Goal: Transaction & Acquisition: Book appointment/travel/reservation

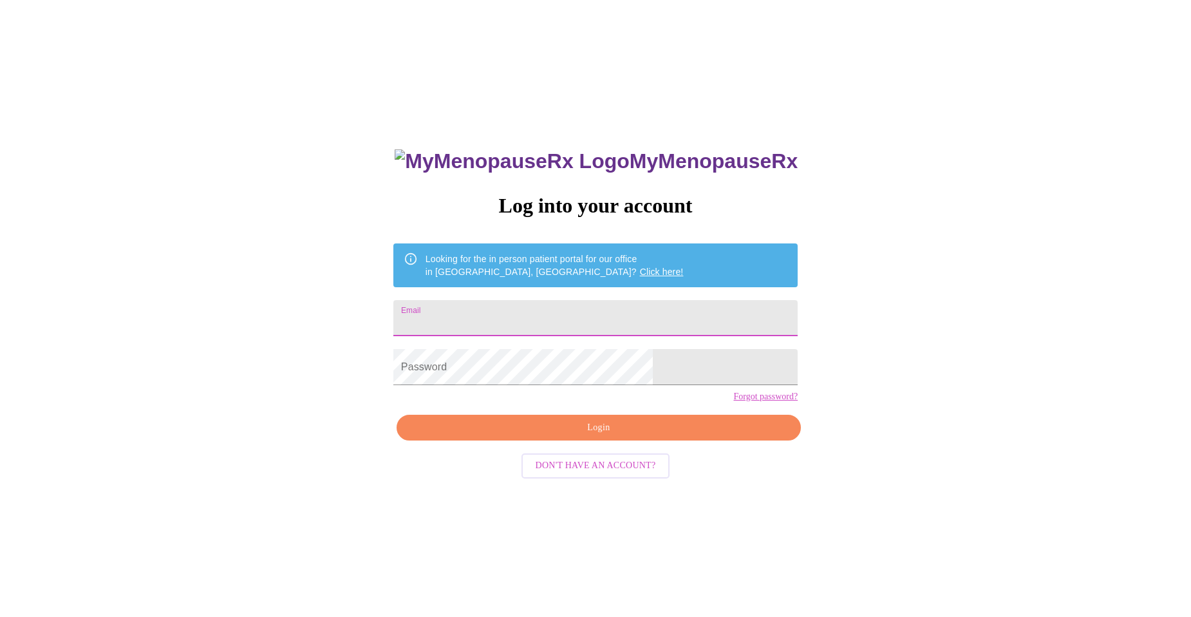
click at [541, 300] on input "Email" at bounding box center [595, 318] width 404 height 36
type input "[EMAIL_ADDRESS][DOMAIN_NAME]"
click at [542, 436] on span "Login" at bounding box center [598, 428] width 375 height 16
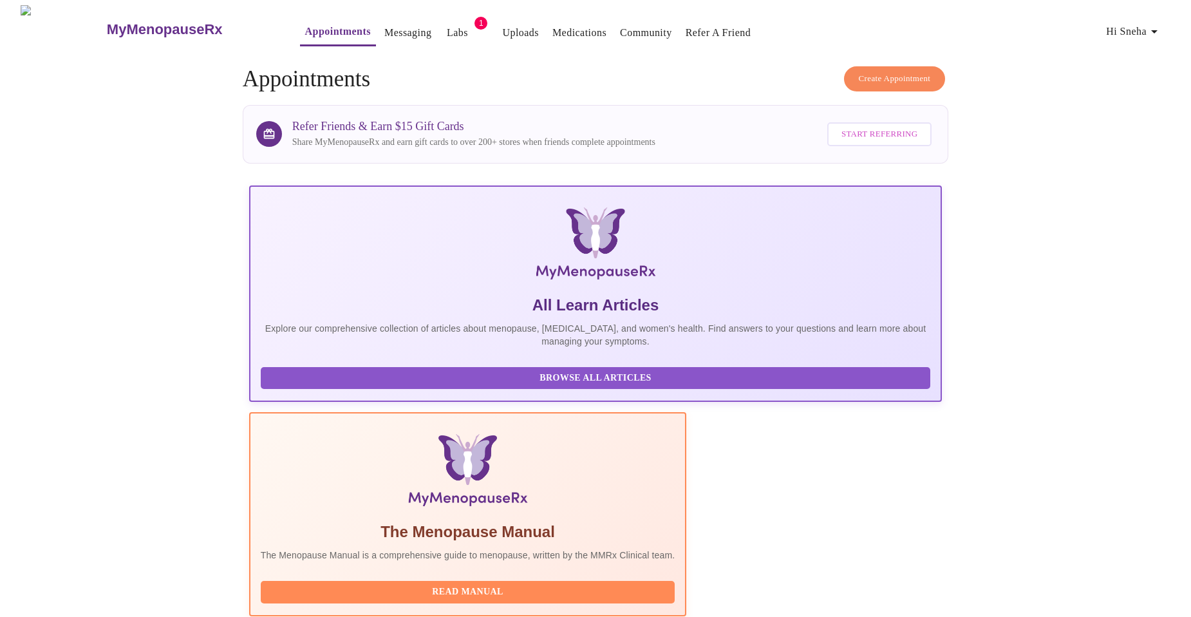
click at [386, 27] on link "Messaging" at bounding box center [407, 33] width 47 height 18
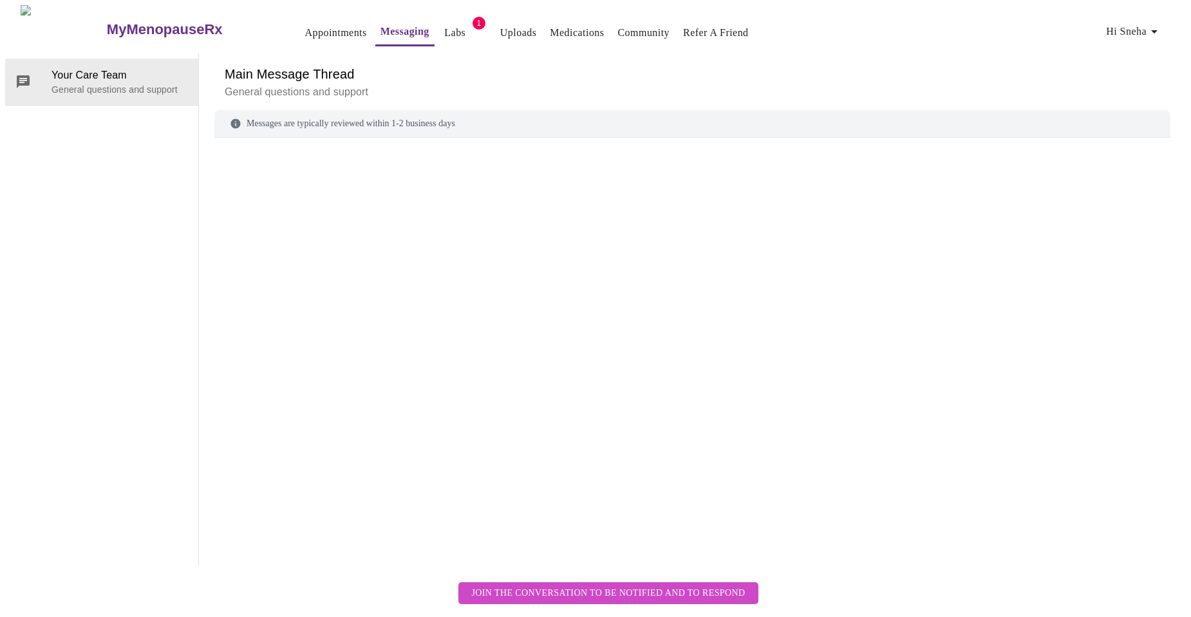
scroll to position [48, 0]
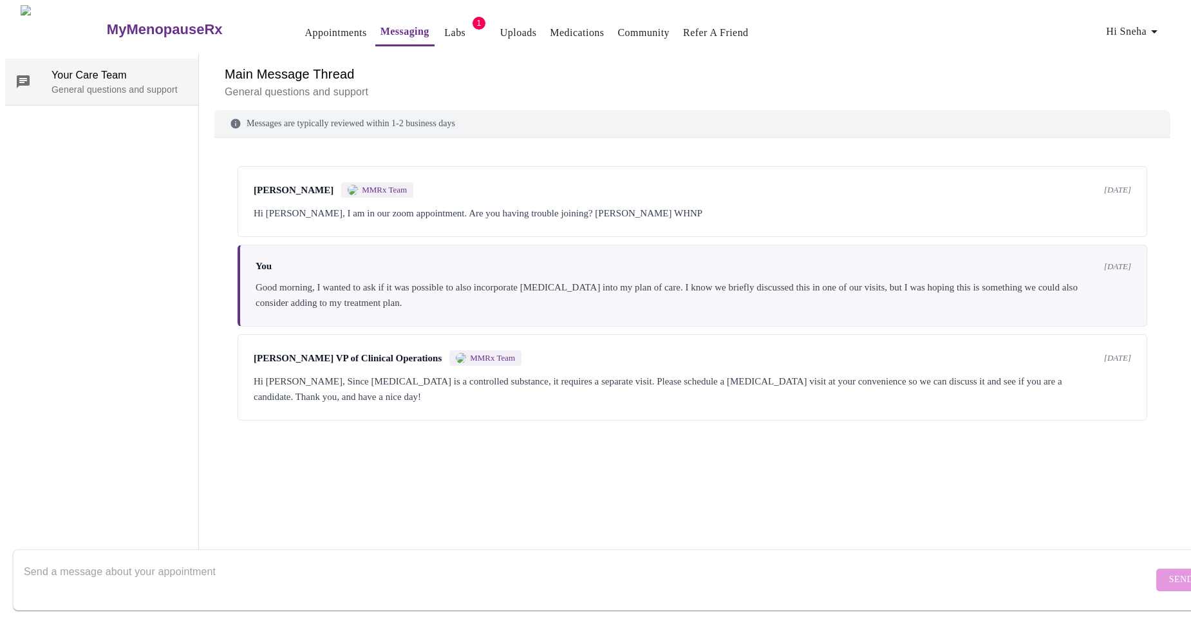
click at [94, 68] on span "Your Care Team" at bounding box center [119, 75] width 136 height 15
click at [300, 20] on button "Appointments" at bounding box center [336, 33] width 72 height 26
click at [305, 29] on link "Appointments" at bounding box center [336, 33] width 62 height 18
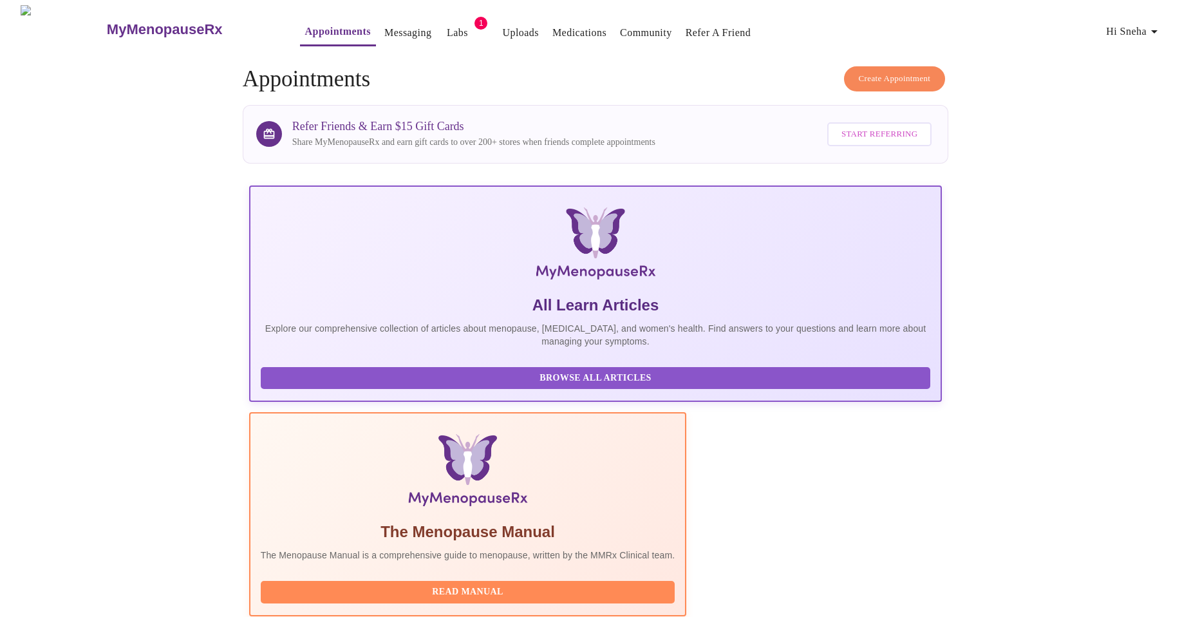
click at [910, 78] on span "Create Appointment" at bounding box center [895, 78] width 72 height 15
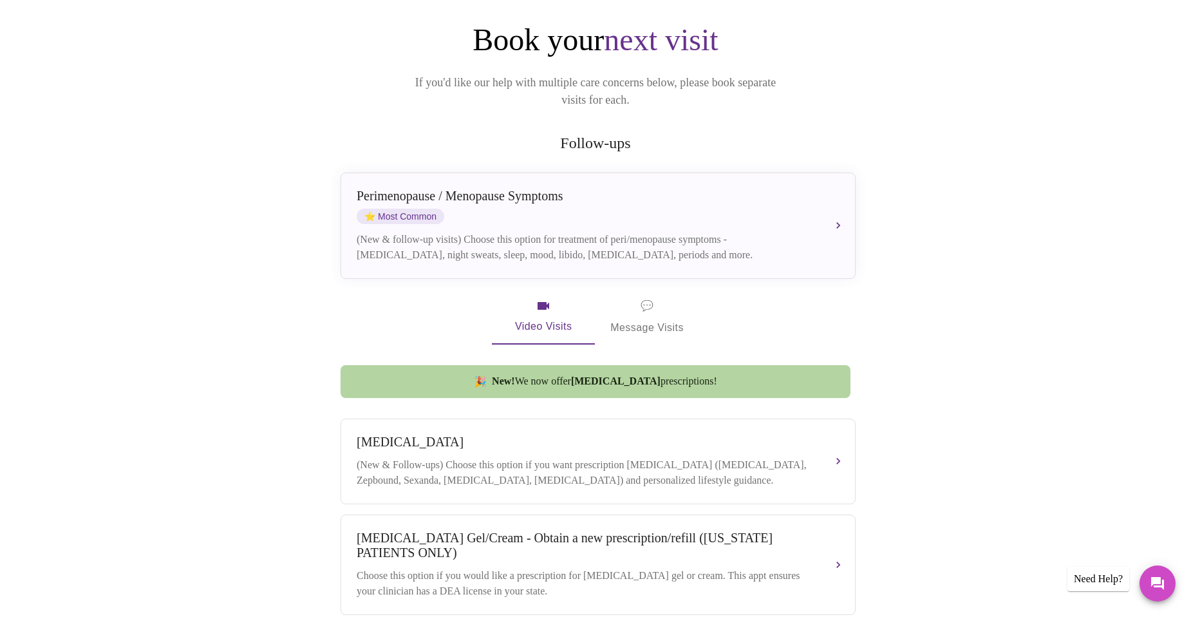
scroll to position [129, 0]
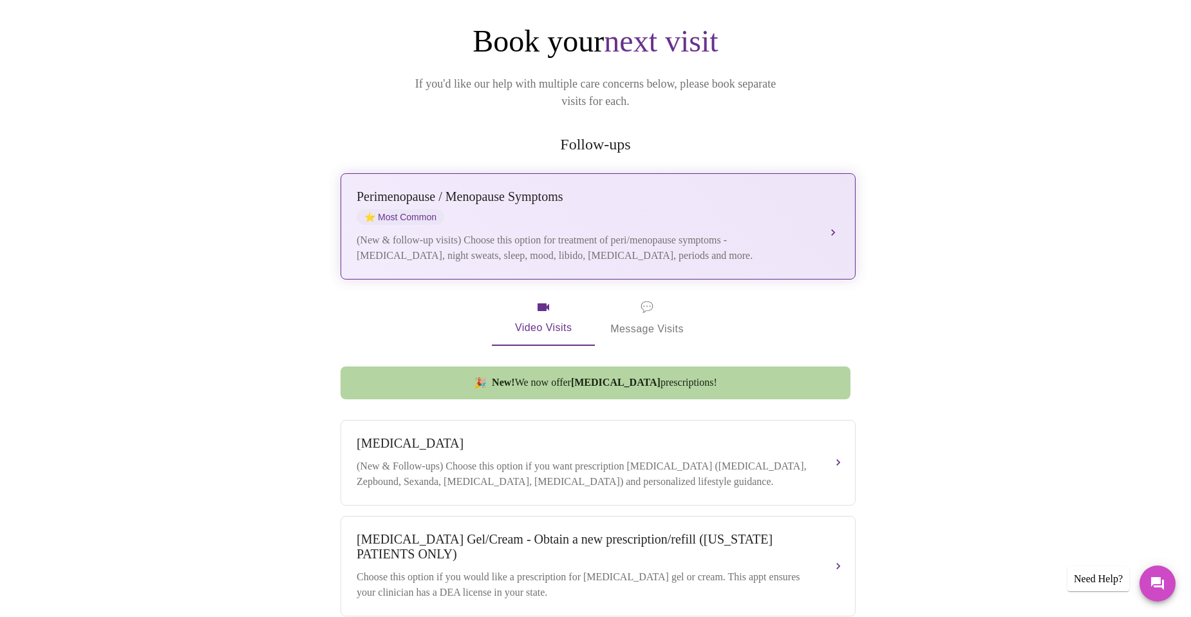
click at [521, 232] on div "(New & follow-up visits) Choose this option for treatment of peri/menopause sym…" at bounding box center [585, 247] width 457 height 31
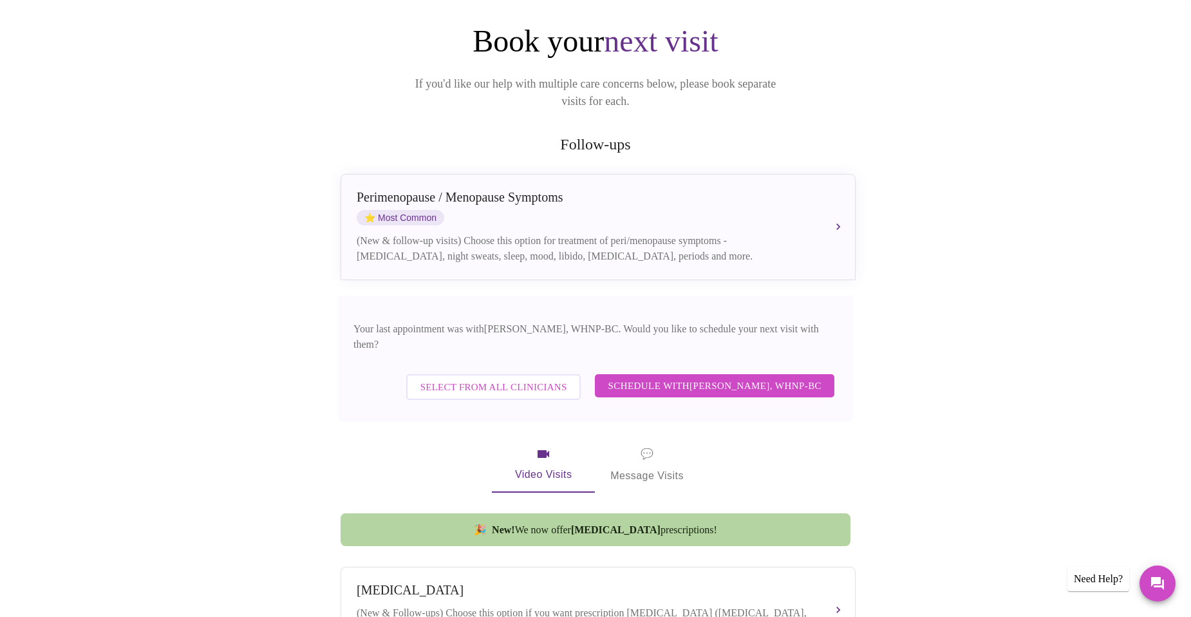
click at [651, 377] on span "Schedule with [PERSON_NAME], WHNP-BC" at bounding box center [715, 385] width 214 height 17
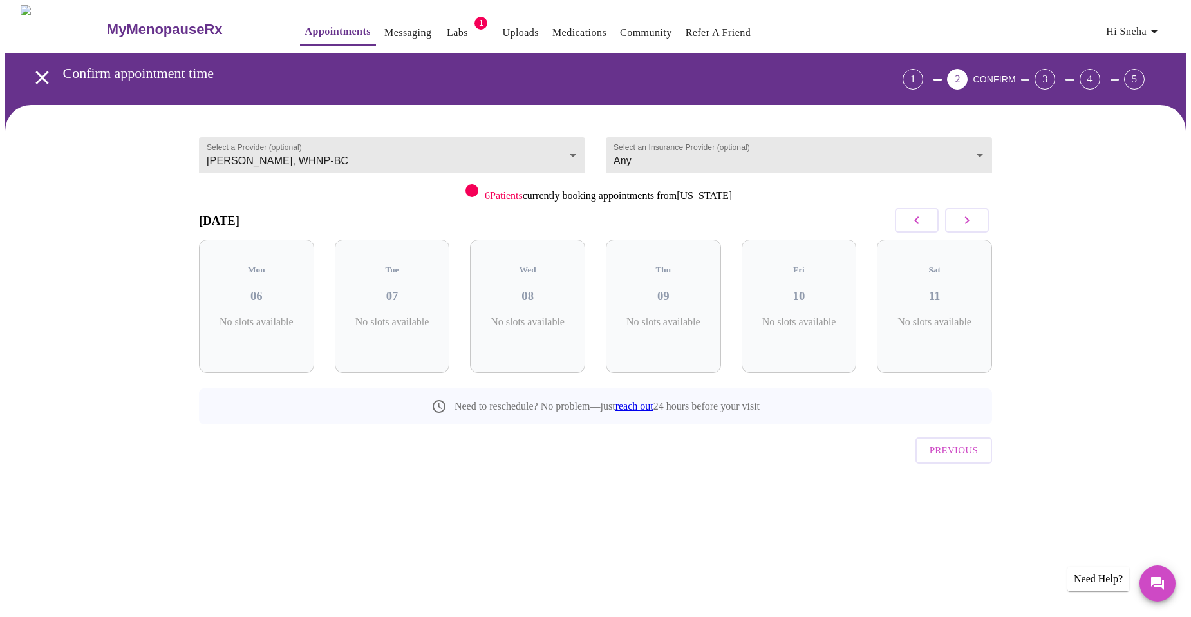
scroll to position [0, 0]
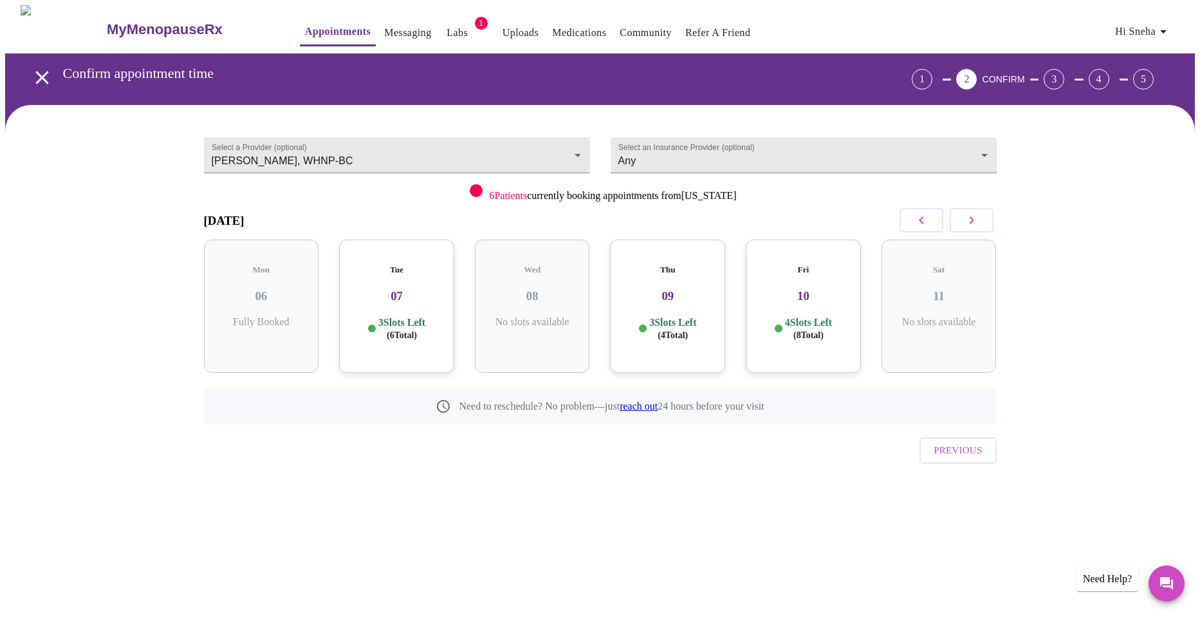
click at [980, 214] on button "button" at bounding box center [972, 220] width 44 height 24
click at [923, 228] on button "button" at bounding box center [922, 220] width 44 height 24
click at [41, 70] on icon "open drawer" at bounding box center [42, 77] width 23 height 23
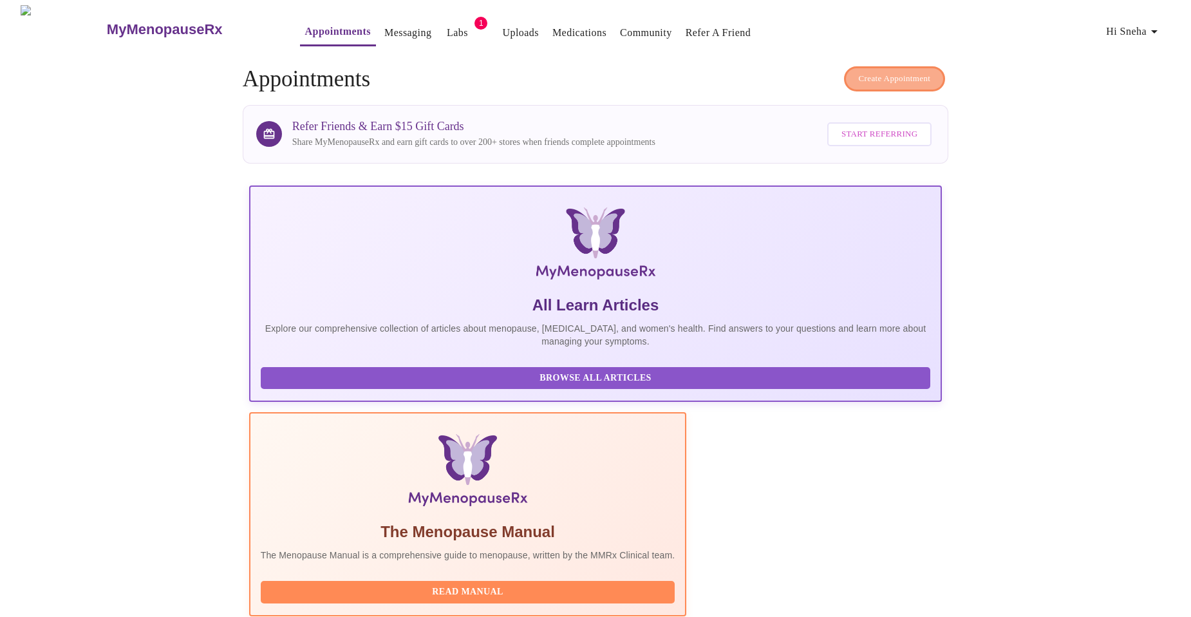
click at [861, 80] on span "Create Appointment" at bounding box center [895, 78] width 72 height 15
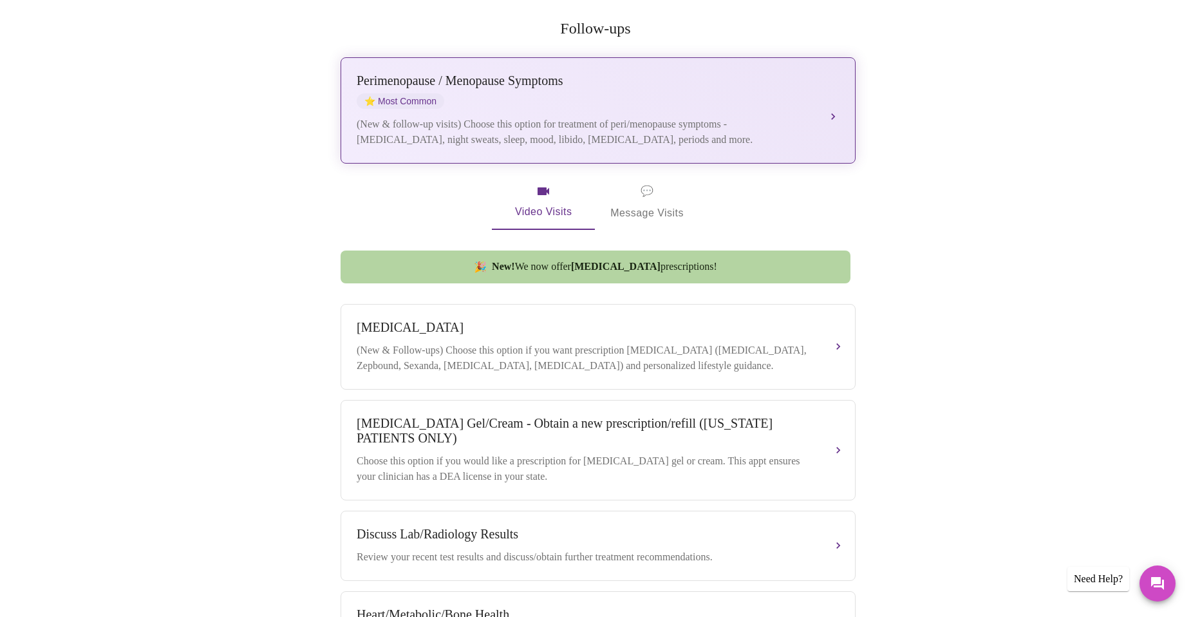
scroll to position [228, 0]
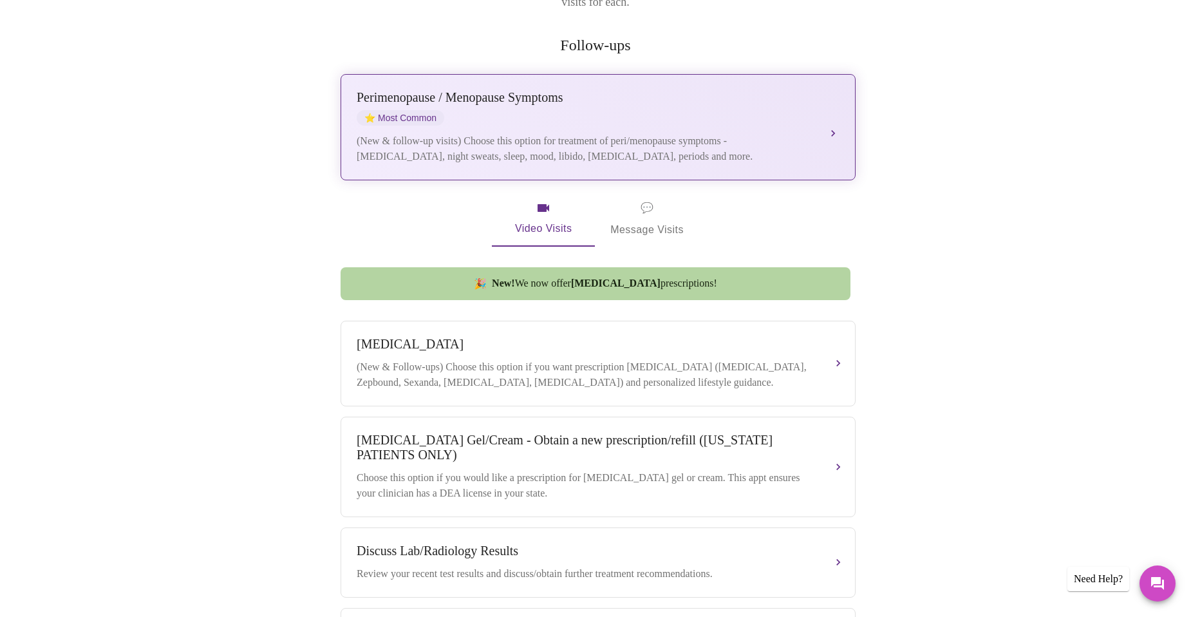
click at [662, 90] on div "[MEDICAL_DATA] / Menopause Symptoms ⭐ Most Common" at bounding box center [585, 107] width 457 height 35
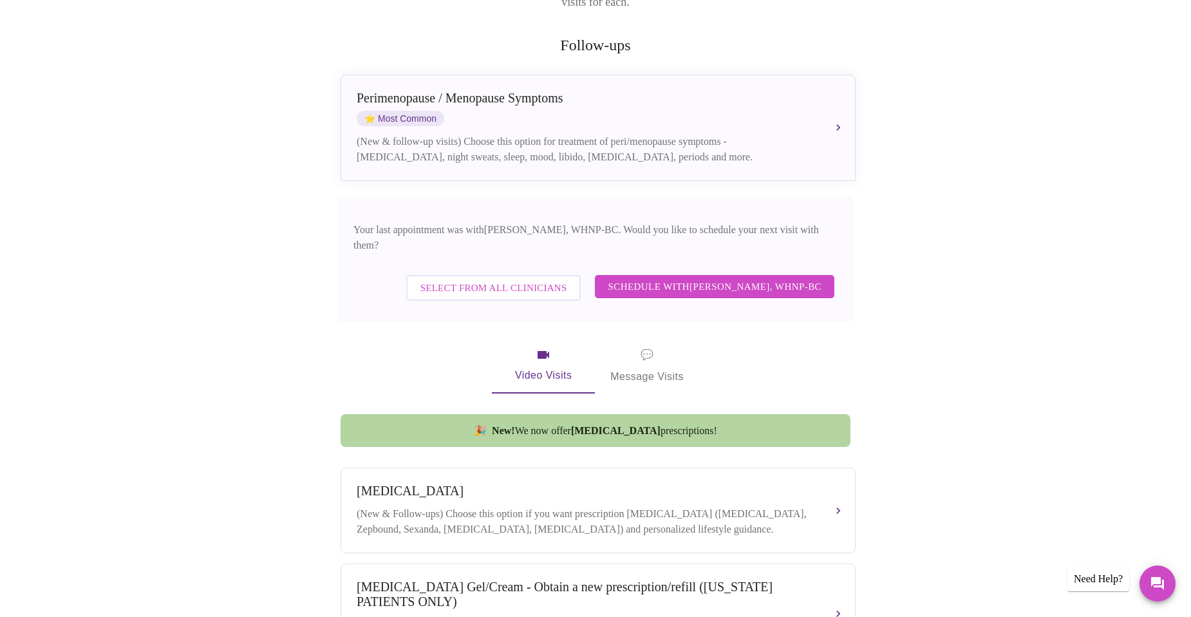
click at [650, 278] on span "Schedule with [PERSON_NAME], WHNP-BC" at bounding box center [715, 286] width 214 height 17
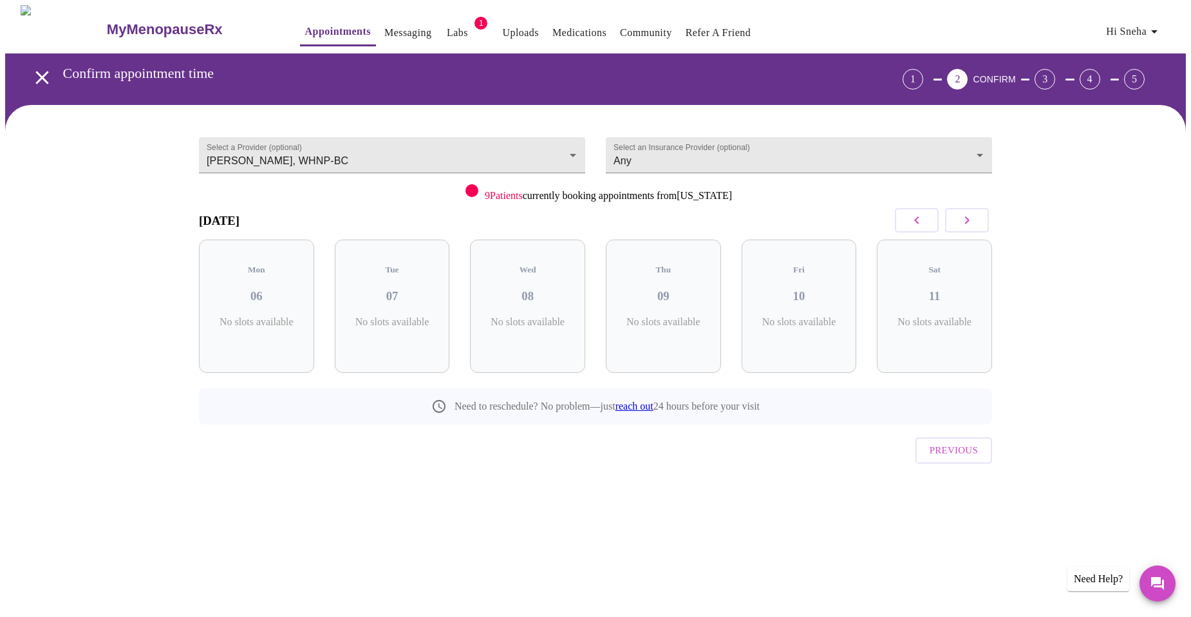
scroll to position [0, 0]
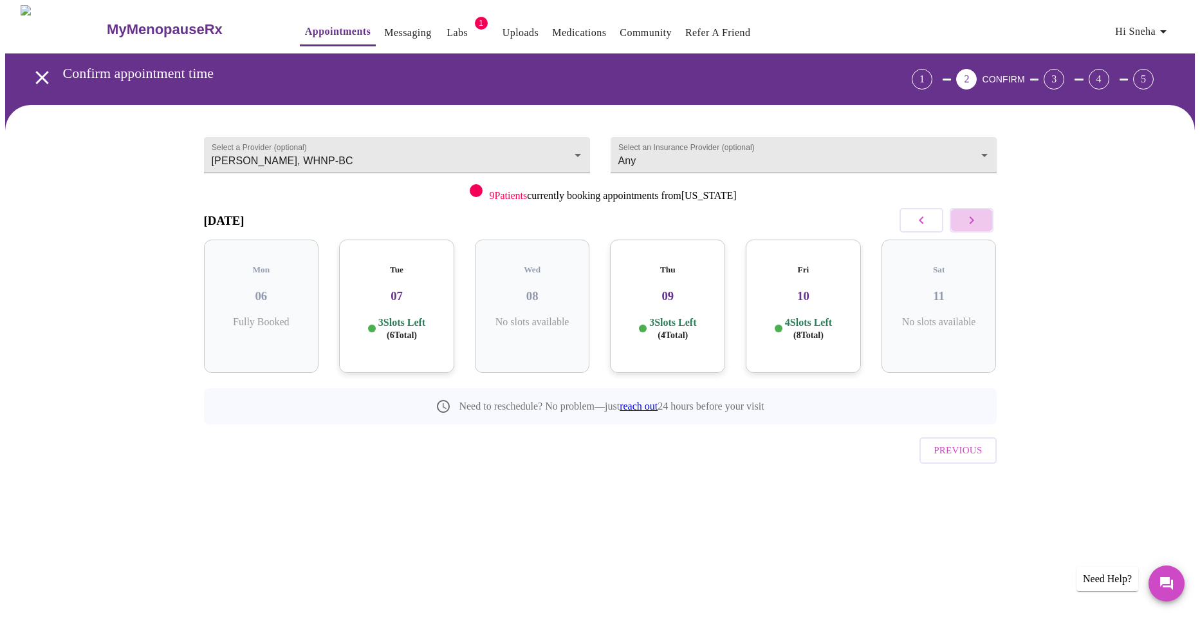
click at [969, 225] on icon "button" at bounding box center [971, 219] width 15 height 15
click at [968, 225] on icon "button" at bounding box center [971, 219] width 15 height 15
click at [969, 225] on icon "button" at bounding box center [971, 219] width 15 height 15
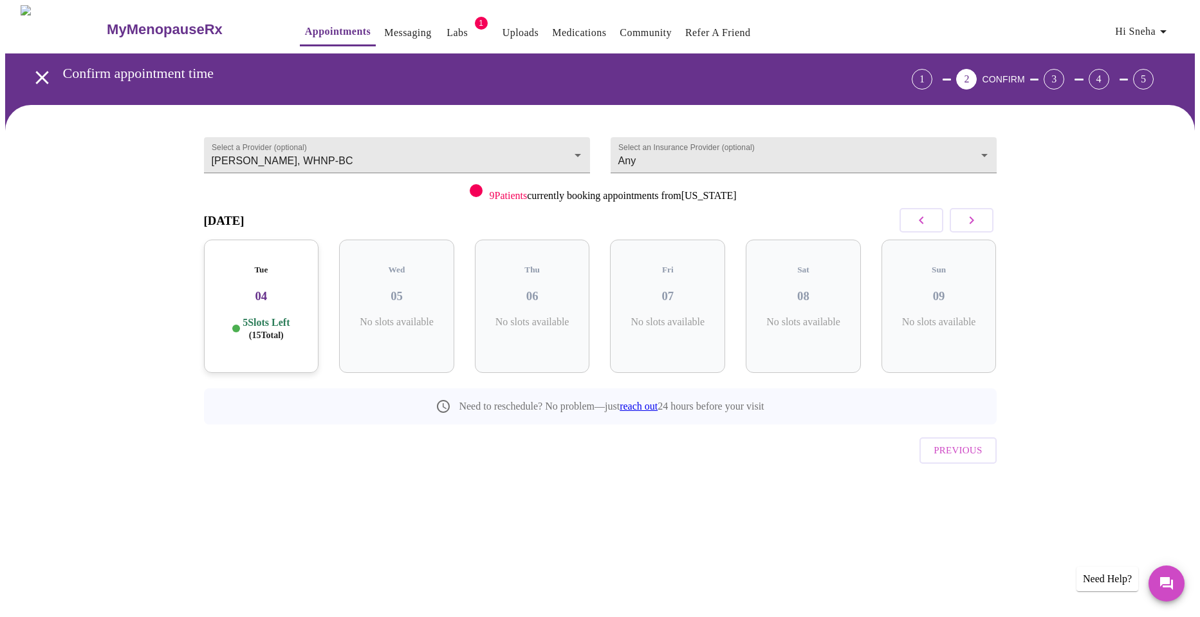
click at [966, 224] on icon "button" at bounding box center [971, 219] width 15 height 15
click at [317, 299] on div "Mon 10 7 Slots Left ( 21 Total)" at bounding box center [261, 305] width 115 height 133
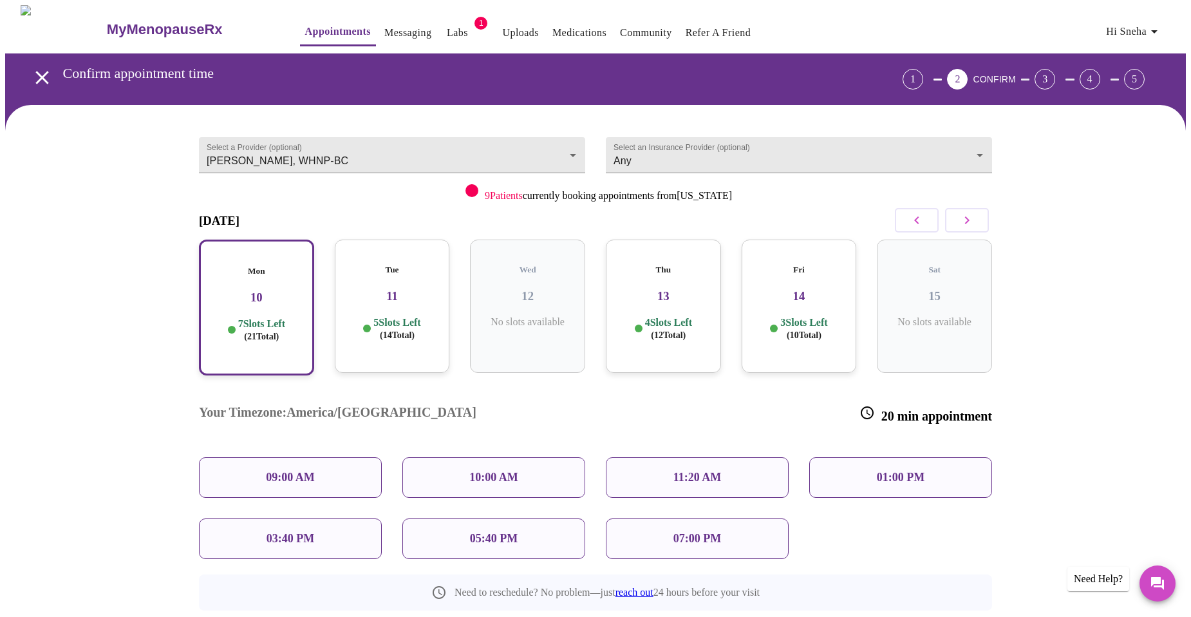
click at [483, 470] on p "10:00 AM" at bounding box center [493, 477] width 49 height 14
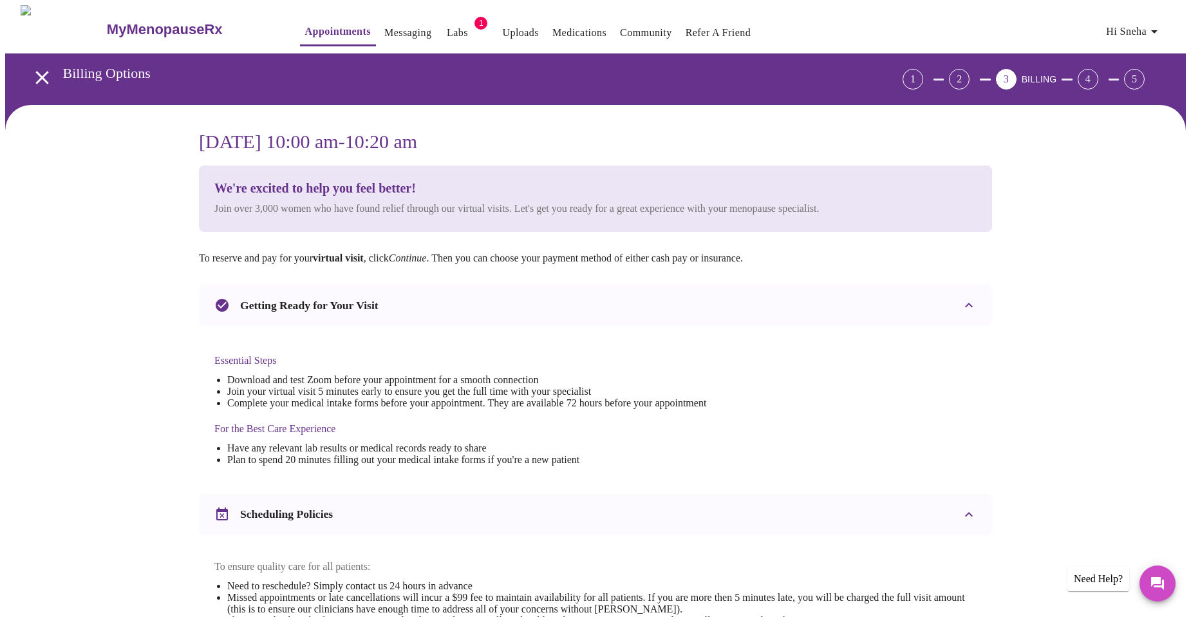
scroll to position [317, 0]
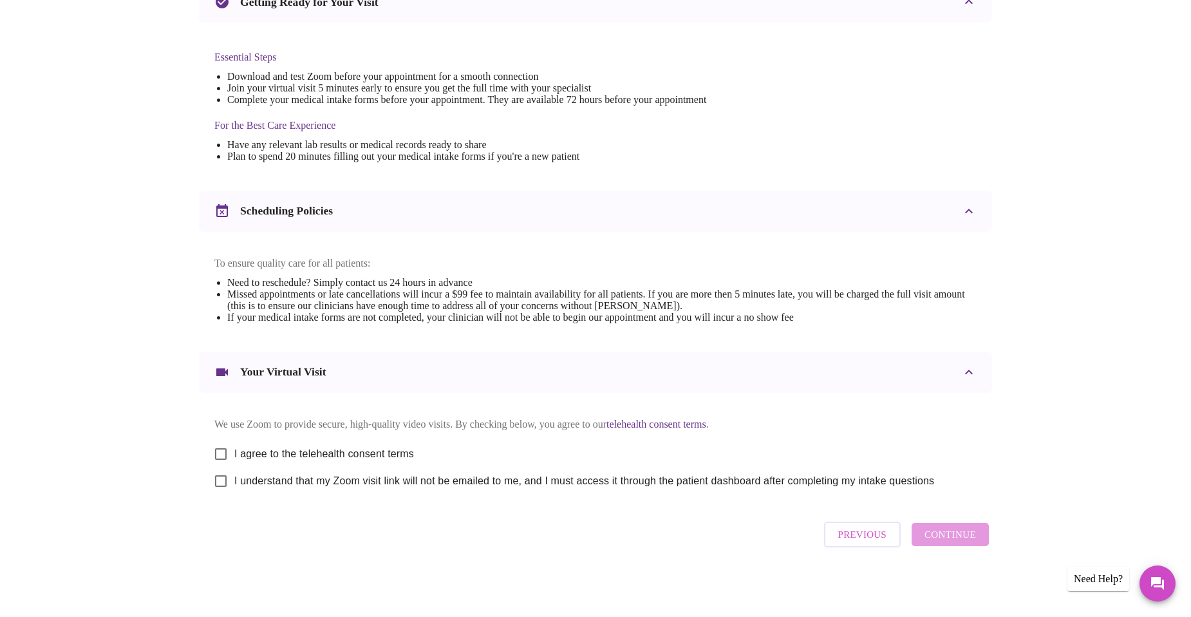
click at [286, 450] on span "I agree to the telehealth consent terms" at bounding box center [324, 453] width 180 height 15
click at [234, 450] on input "I agree to the telehealth consent terms" at bounding box center [220, 453] width 27 height 27
checkbox input "true"
click at [290, 483] on span "I understand that my Zoom visit link will not be emailed to me, and I must acce…" at bounding box center [584, 480] width 700 height 15
click at [234, 483] on input "I understand that my Zoom visit link will not be emailed to me, and I must acce…" at bounding box center [220, 480] width 27 height 27
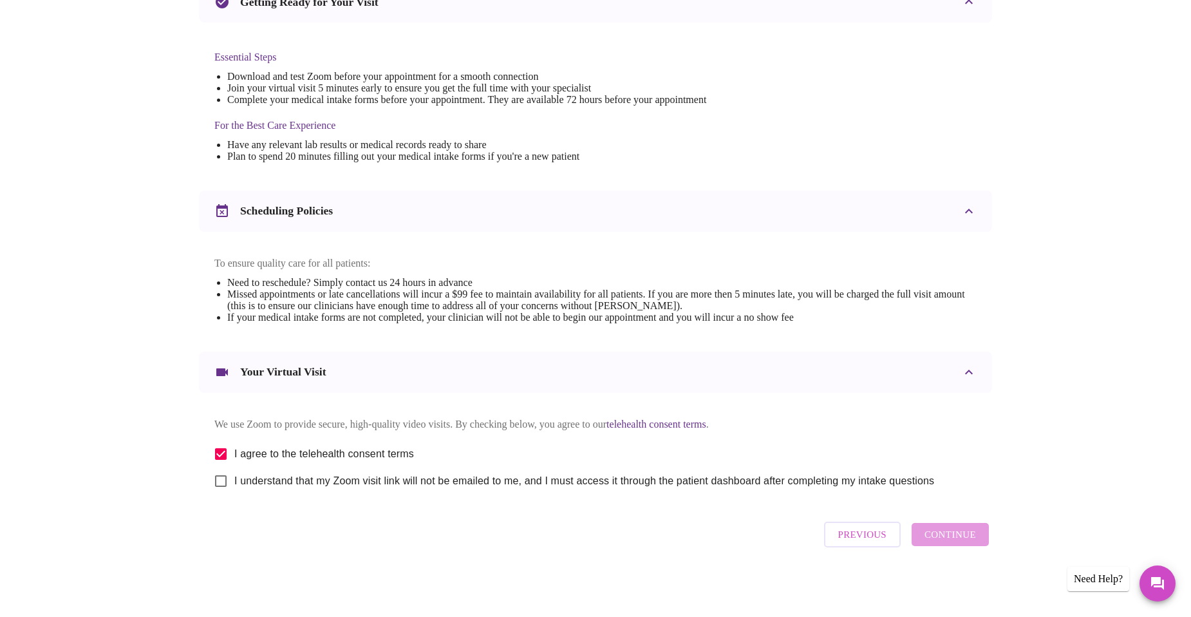
checkbox input "true"
click at [978, 543] on button "Continue" at bounding box center [949, 534] width 77 height 23
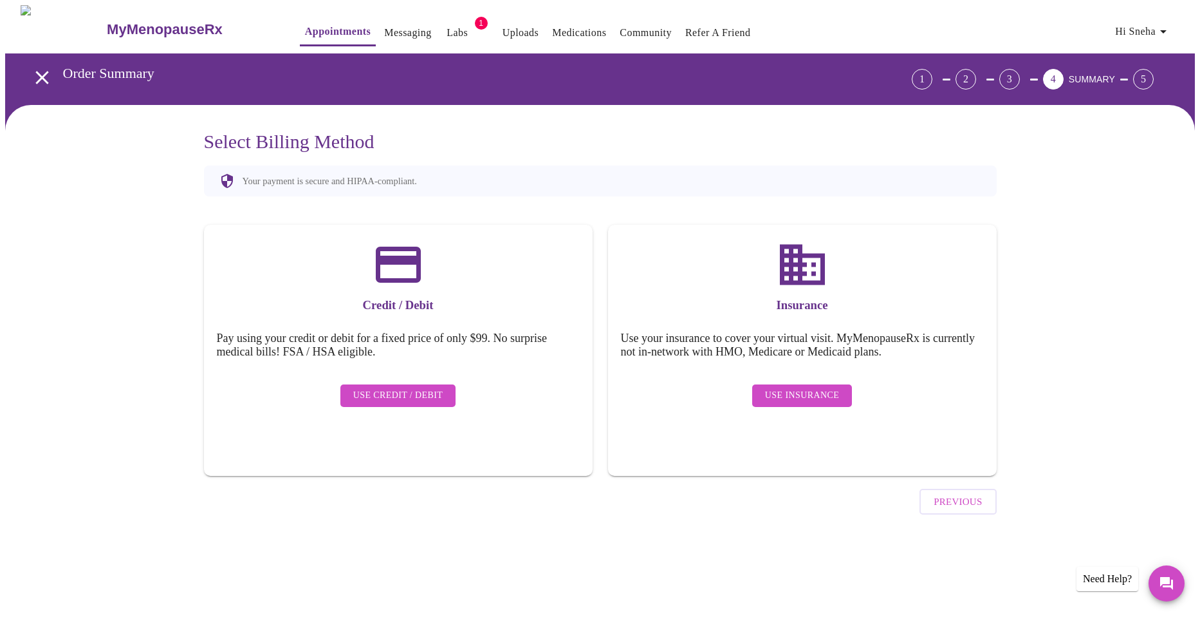
click at [835, 362] on div "Insurance Use your insurance to cover your virtual visit. MyMenopauseRx is curr…" at bounding box center [802, 350] width 389 height 251
click at [814, 387] on span "Use Insurance" at bounding box center [802, 395] width 74 height 16
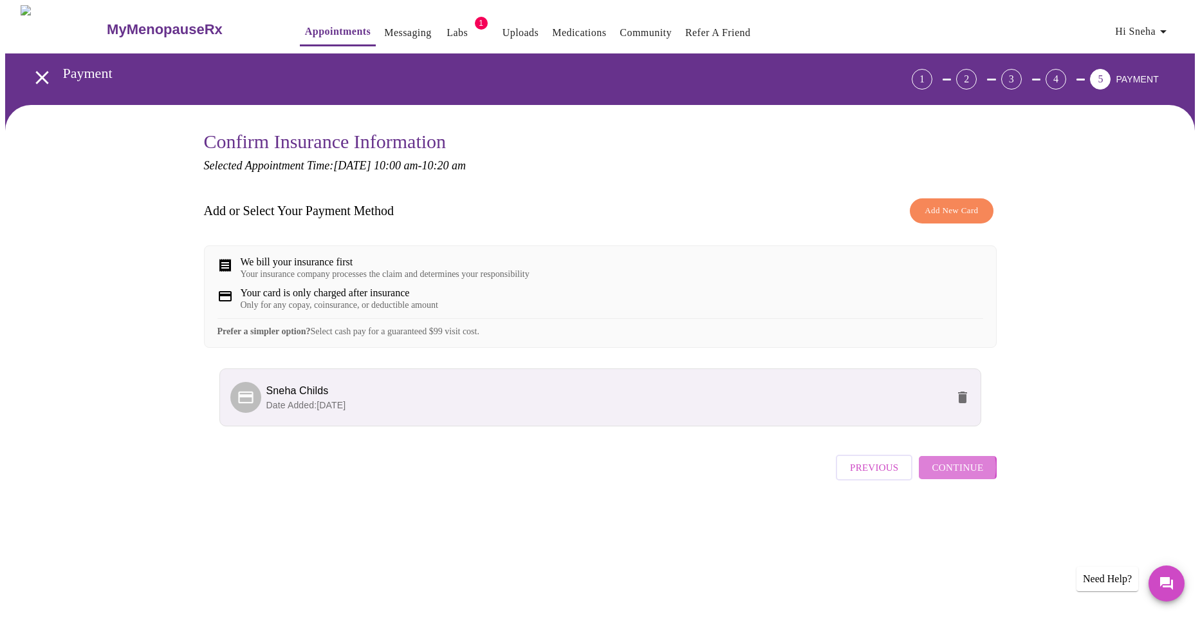
click at [951, 476] on span "Continue" at bounding box center [957, 467] width 51 height 17
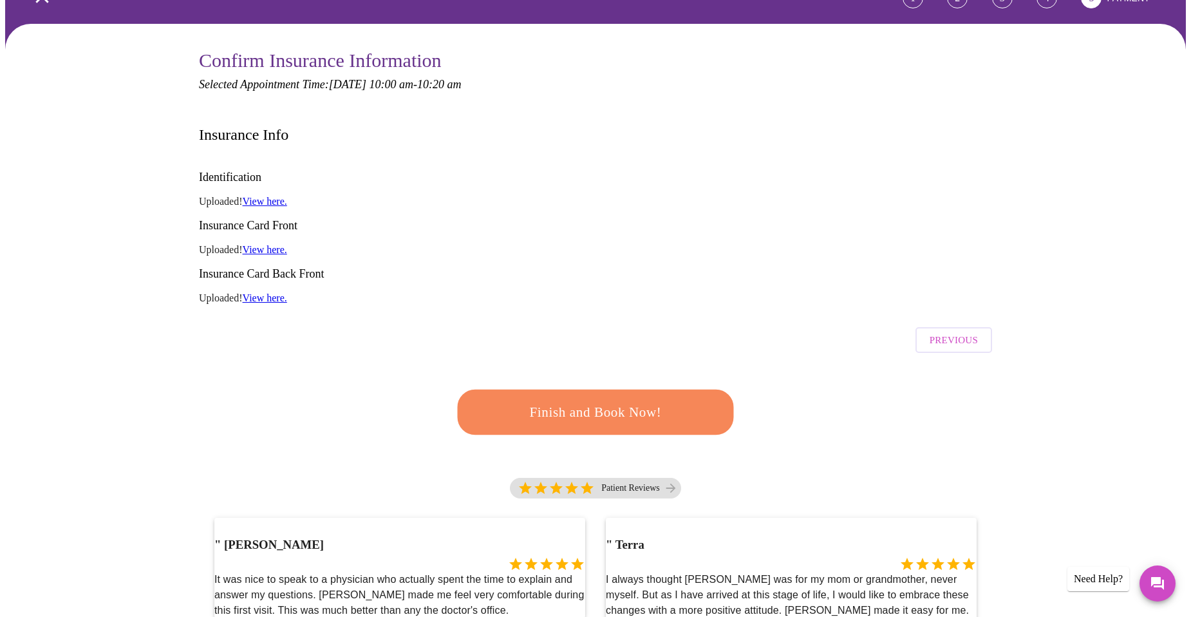
scroll to position [322, 0]
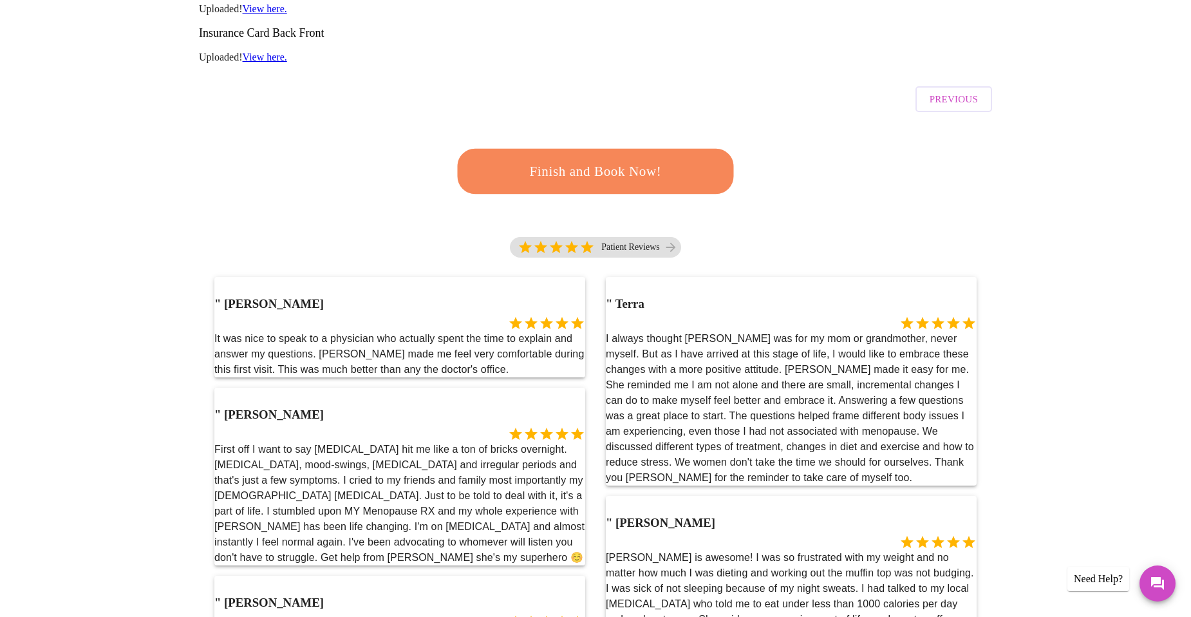
click at [568, 160] on span "Finish and Book Now!" at bounding box center [595, 172] width 239 height 24
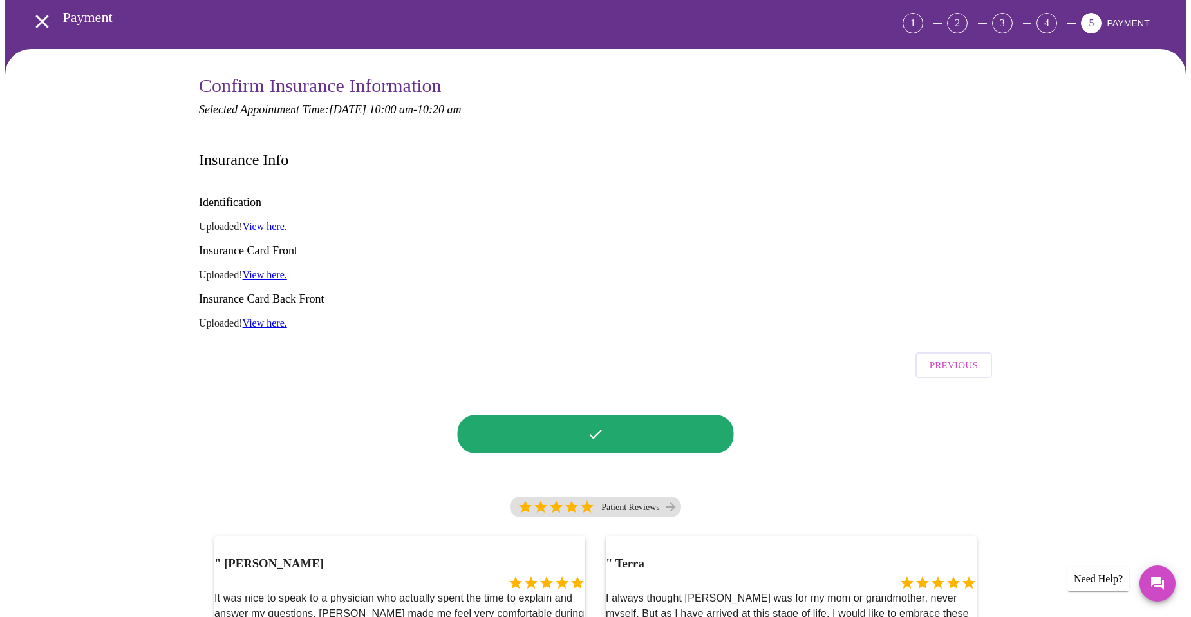
scroll to position [0, 0]
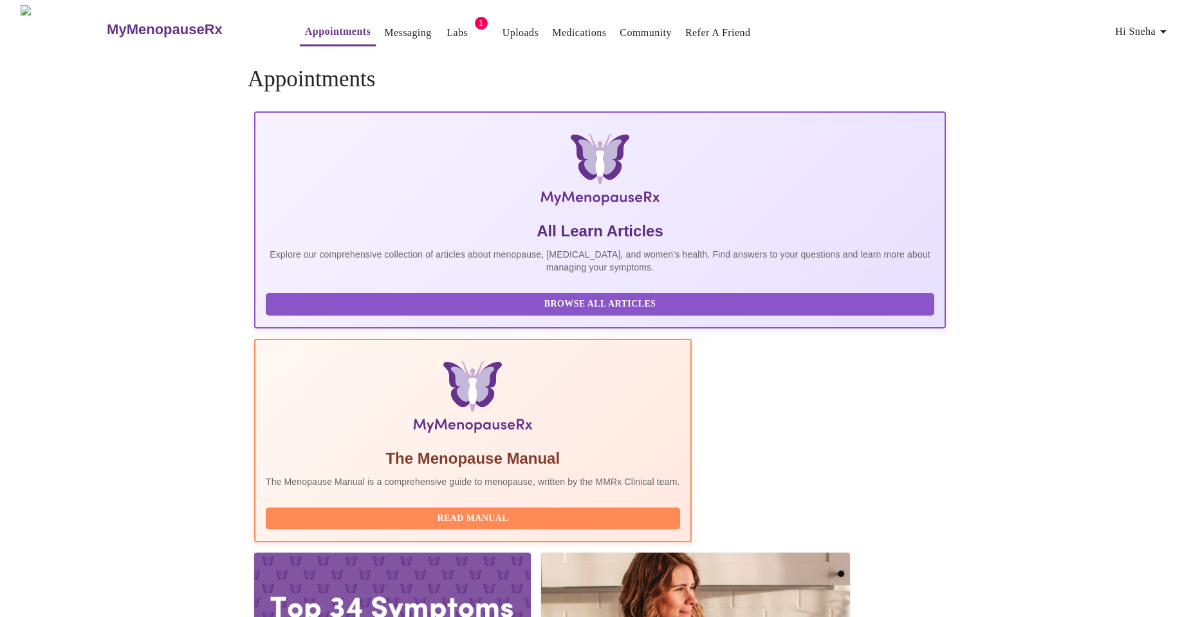
click at [440, 25] on button "Labs" at bounding box center [457, 33] width 41 height 26
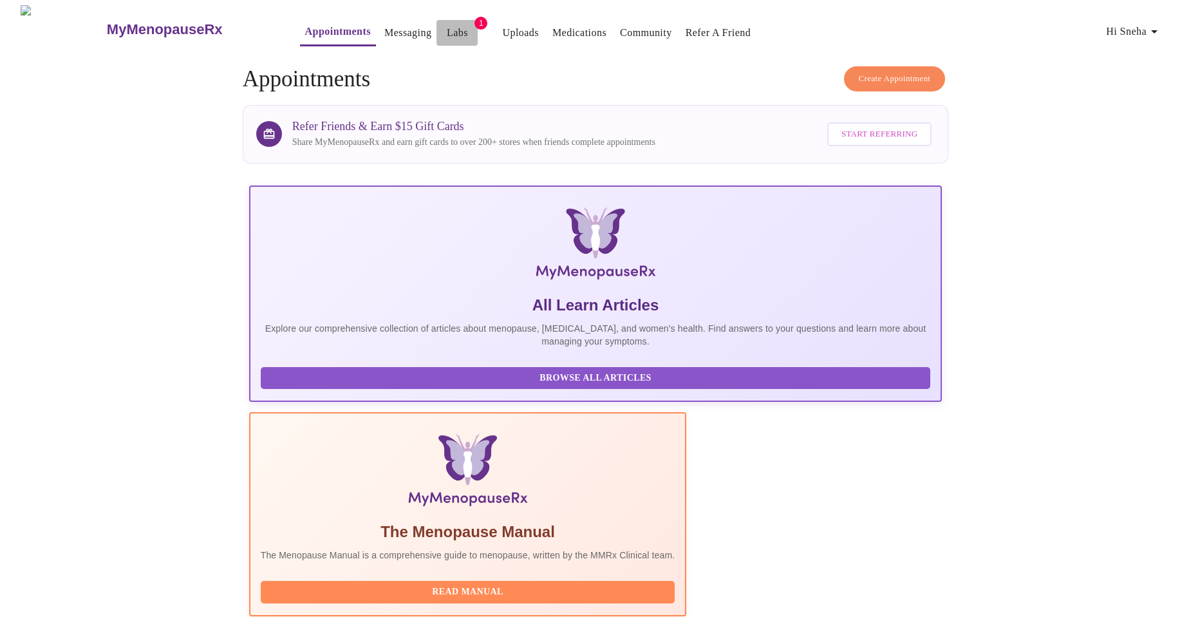
click at [447, 26] on link "Labs" at bounding box center [457, 33] width 21 height 18
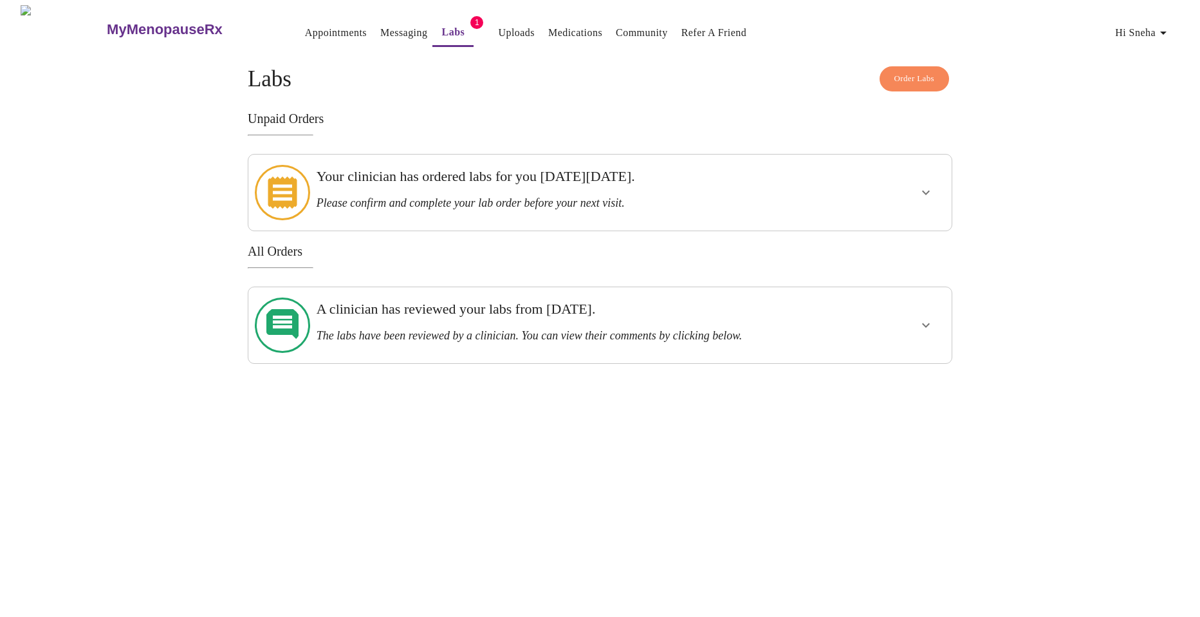
click at [284, 176] on icon at bounding box center [282, 192] width 55 height 55
click at [917, 177] on button "show more" at bounding box center [926, 192] width 31 height 31
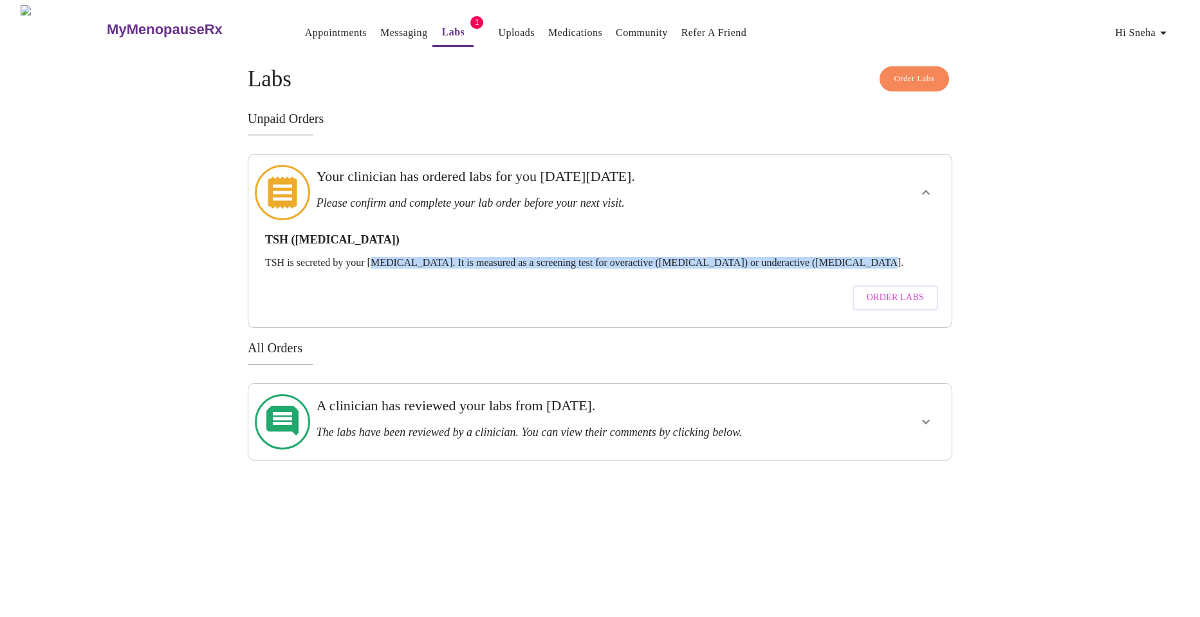
drag, startPoint x: 381, startPoint y: 233, endPoint x: 875, endPoint y: 251, distance: 494.0
click at [875, 251] on div "TSH ([MEDICAL_DATA]) TSH is secreted by your [MEDICAL_DATA]. It is measured as …" at bounding box center [600, 250] width 670 height 35
drag, startPoint x: 875, startPoint y: 251, endPoint x: 884, endPoint y: 274, distance: 24.3
click at [884, 290] on span "Order Labs" at bounding box center [895, 298] width 57 height 16
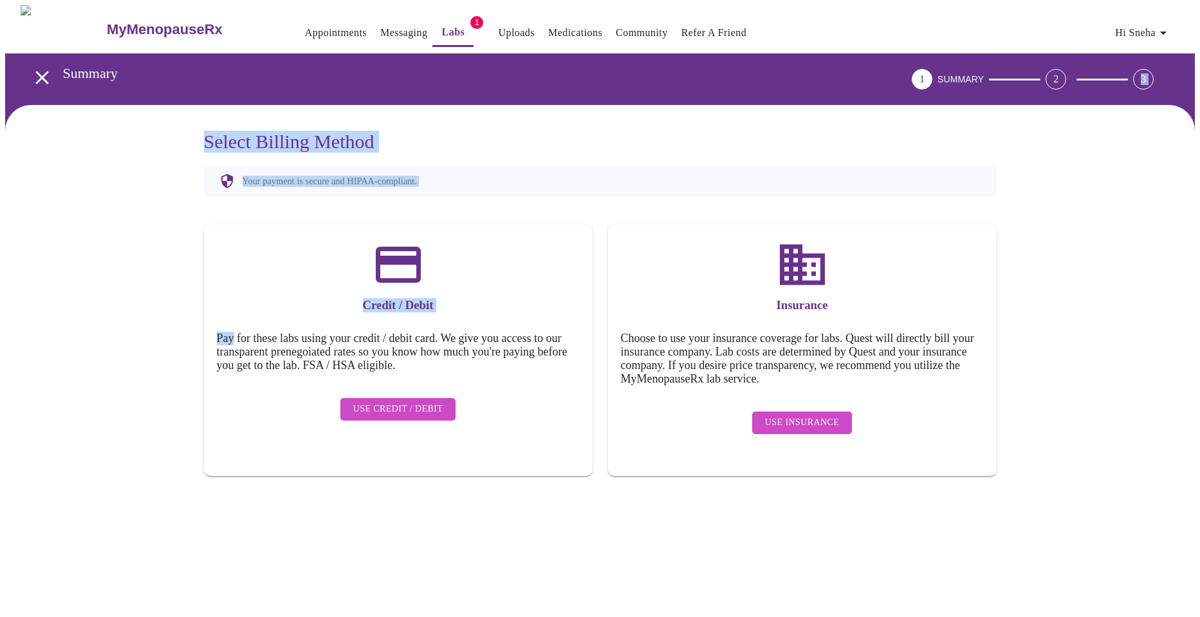
drag, startPoint x: 884, startPoint y: 274, endPoint x: 192, endPoint y: 333, distance: 694.4
click at [192, 333] on div "MyMenopauseRx Appointments Messaging Labs 1 Uploads Medications Community Refer…" at bounding box center [600, 253] width 1190 height 496
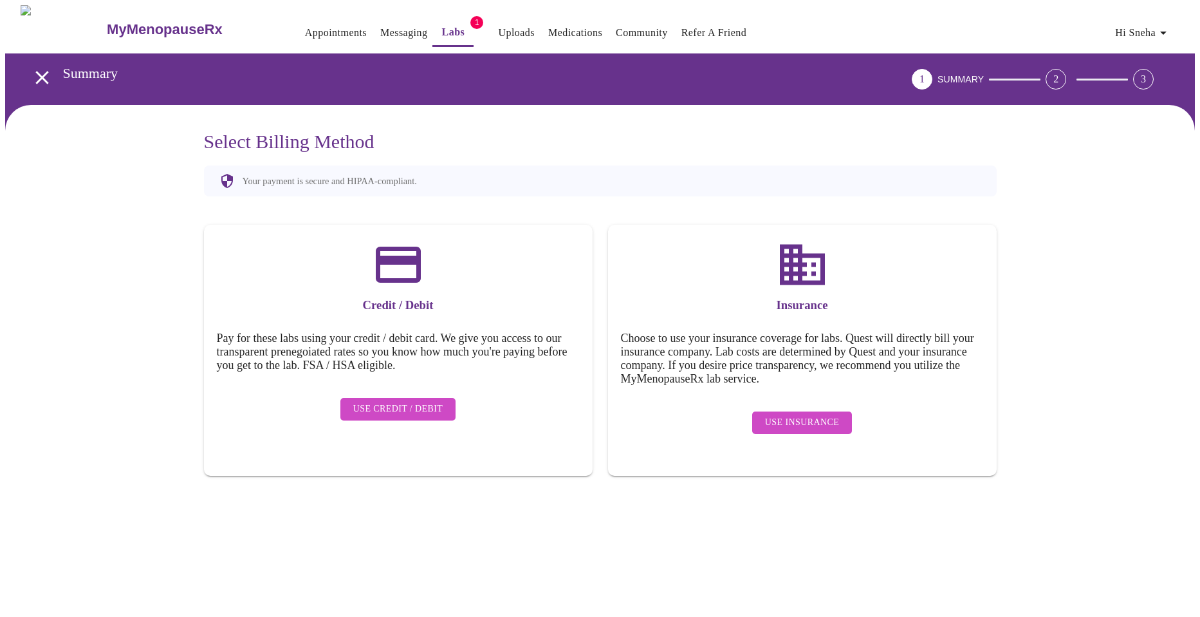
drag, startPoint x: 192, startPoint y: 333, endPoint x: 293, endPoint y: 320, distance: 102.5
click at [293, 321] on div "Credit / Debit Pay for these labs using your credit / debit card. We give you a…" at bounding box center [398, 350] width 389 height 251
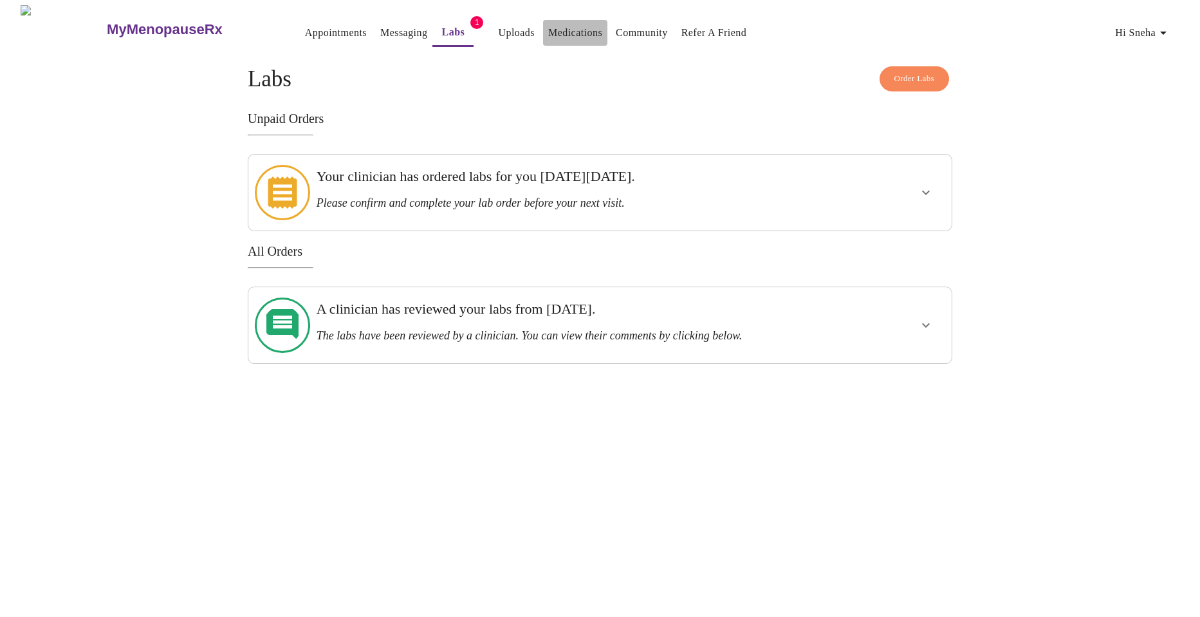
click at [548, 30] on link "Medications" at bounding box center [575, 33] width 54 height 18
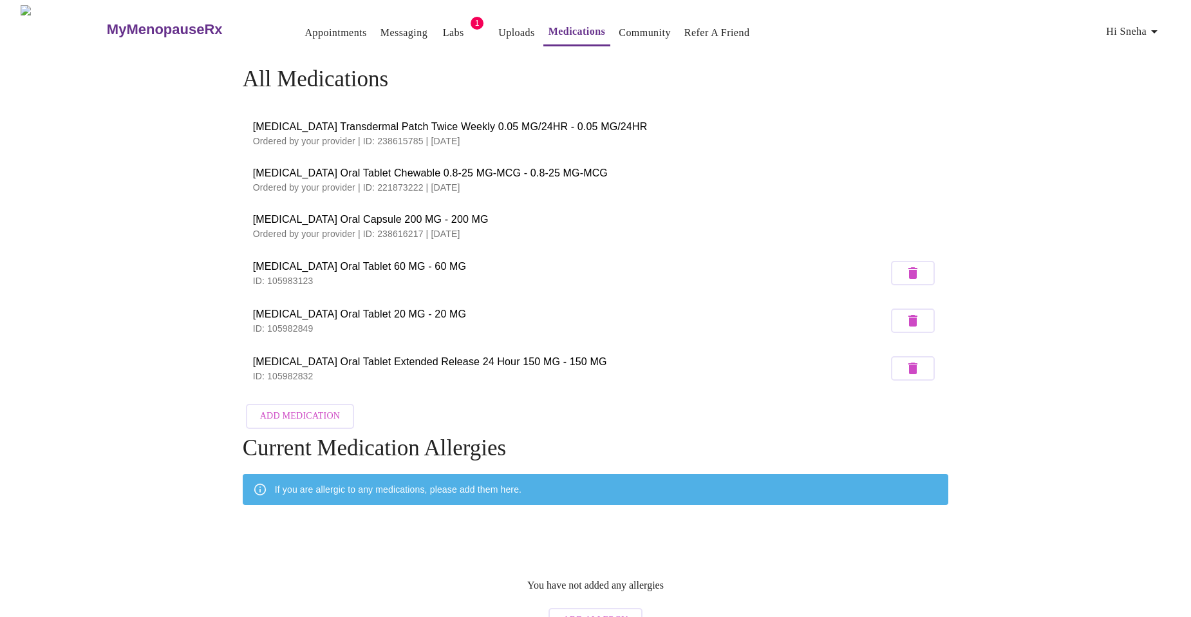
click at [274, 18] on span "Appointments Messaging Labs 1 Uploads Medications Community Refer a Friend Hi S…" at bounding box center [722, 29] width 896 height 34
click at [305, 24] on link "Appointments" at bounding box center [336, 33] width 62 height 18
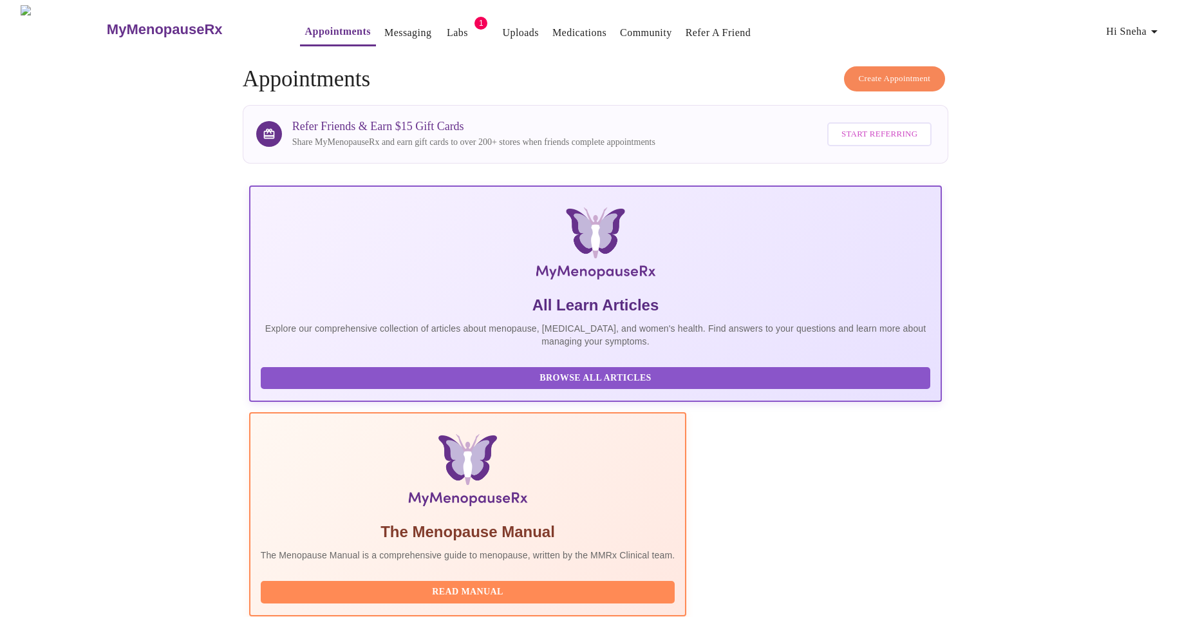
click at [552, 31] on link "Medications" at bounding box center [579, 33] width 54 height 18
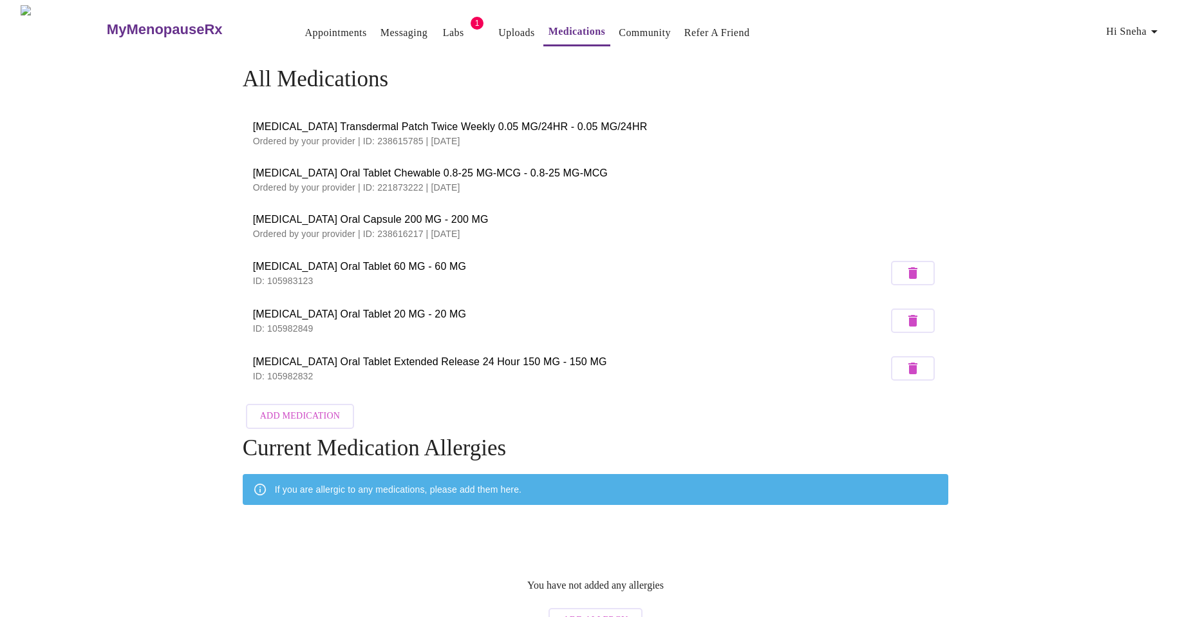
click at [107, 22] on h3 "MyMenopauseRx" at bounding box center [165, 29] width 116 height 17
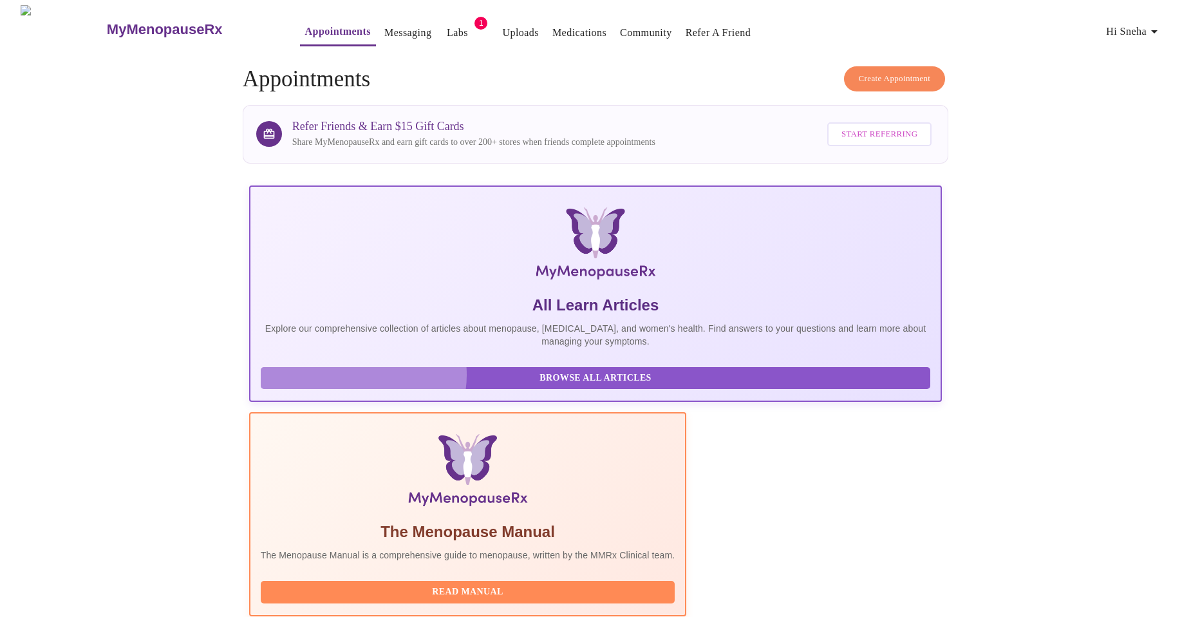
click at [364, 384] on span "Browse All Articles" at bounding box center [596, 378] width 644 height 16
